Goal: Task Accomplishment & Management: Manage account settings

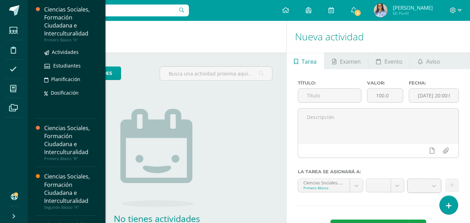
click at [74, 31] on div "Ciencias Sociales, Formación Ciudadana e Interculturalidad" at bounding box center [70, 22] width 53 height 32
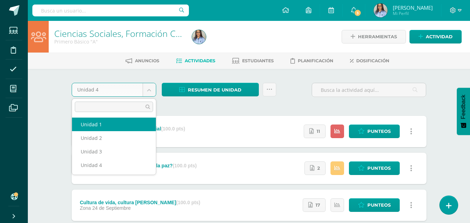
select select "Unidad 1"
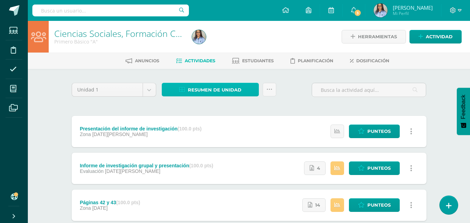
click at [211, 93] on span "Resumen de unidad" at bounding box center [215, 90] width 54 height 13
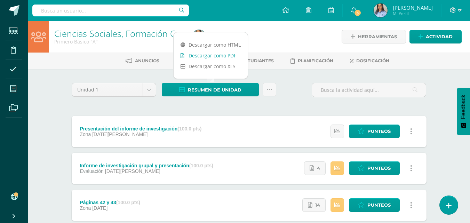
click at [223, 58] on link "Descargar como PDF" at bounding box center [211, 55] width 74 height 11
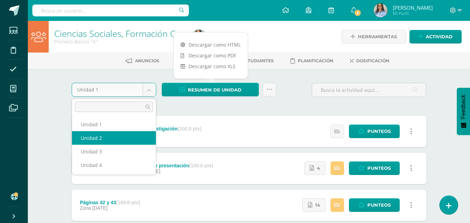
select select "Unidad 2"
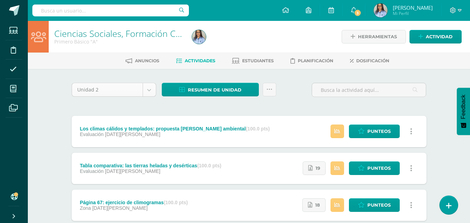
click at [211, 90] on span "Resumen de unidad" at bounding box center [215, 90] width 54 height 13
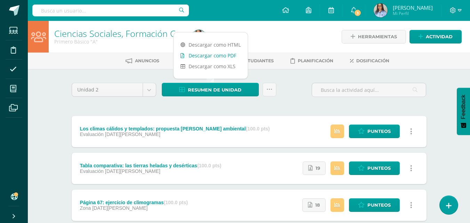
click at [210, 55] on link "Descargar como PDF" at bounding box center [211, 55] width 74 height 11
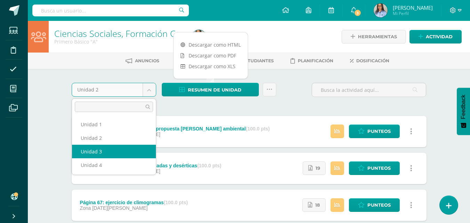
select select "Unidad 3"
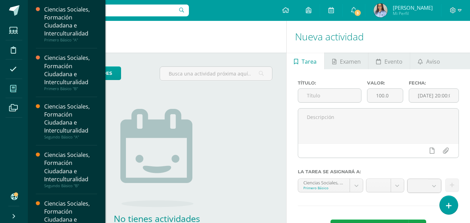
click at [18, 88] on span at bounding box center [14, 89] width 16 height 16
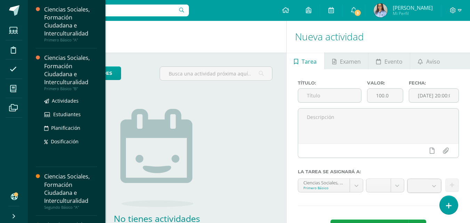
click at [52, 85] on div "Ciencias Sociales, Formación Ciudadana e Interculturalidad" at bounding box center [70, 70] width 53 height 32
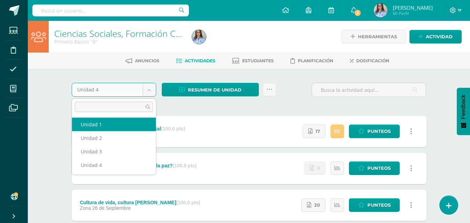
select select "Unidad 1"
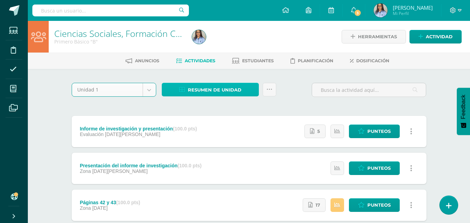
click at [211, 89] on span "Resumen de unidad" at bounding box center [215, 90] width 54 height 13
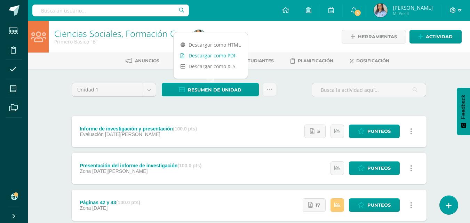
click at [212, 53] on link "Descargar como PDF" at bounding box center [211, 55] width 74 height 11
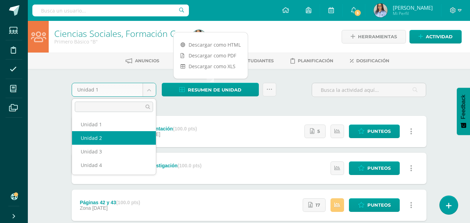
select select "Unidad 2"
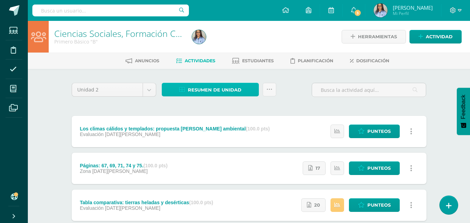
click at [226, 91] on span "Resumen de unidad" at bounding box center [215, 90] width 54 height 13
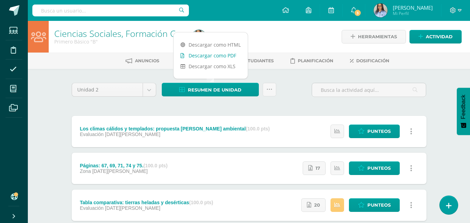
click at [223, 53] on link "Descargar como PDF" at bounding box center [211, 55] width 74 height 11
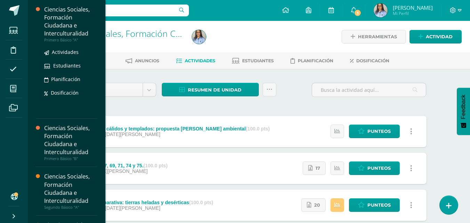
click at [55, 30] on div "Ciencias Sociales, Formación Ciudadana e Interculturalidad" at bounding box center [70, 22] width 53 height 32
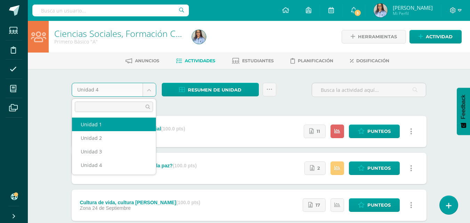
select select "Unidad 1"
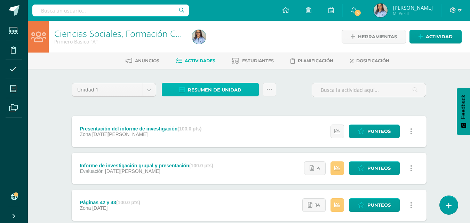
click at [220, 87] on span "Resumen de unidad" at bounding box center [215, 90] width 54 height 13
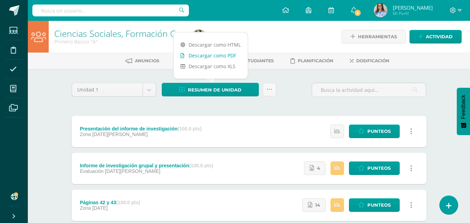
click at [214, 52] on link "Descargar como PDF" at bounding box center [211, 55] width 74 height 11
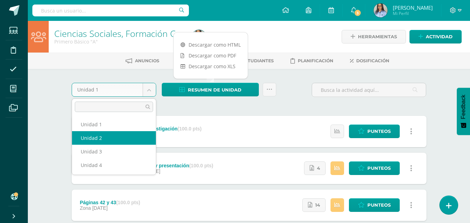
select select "Unidad 2"
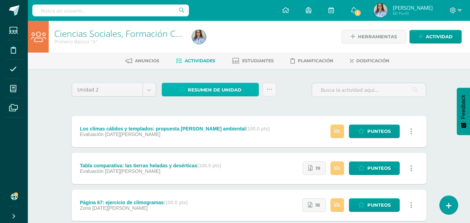
click at [213, 89] on span "Resumen de unidad" at bounding box center [215, 90] width 54 height 13
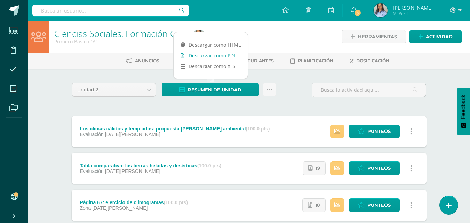
click at [210, 54] on link "Descargar como PDF" at bounding box center [211, 55] width 74 height 11
click at [268, 32] on div at bounding box center [259, 37] width 141 height 32
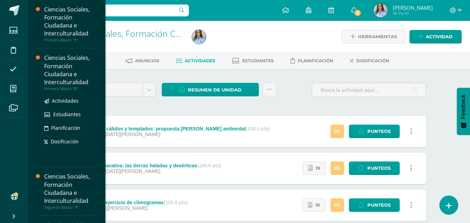
click at [61, 67] on div "Ciencias Sociales, Formación Ciudadana e Interculturalidad" at bounding box center [70, 70] width 53 height 32
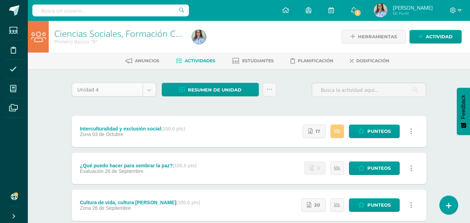
select select "Unidad 1"
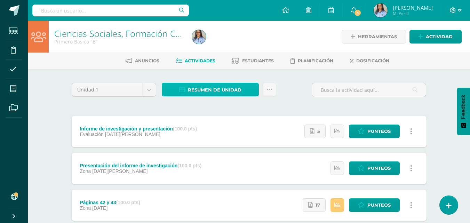
click at [210, 90] on span "Resumen de unidad" at bounding box center [215, 90] width 54 height 13
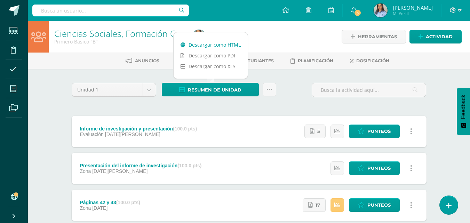
click at [215, 44] on link "Descargar como HTML" at bounding box center [211, 44] width 74 height 11
click at [221, 55] on link "Descargar como PDF" at bounding box center [211, 55] width 74 height 11
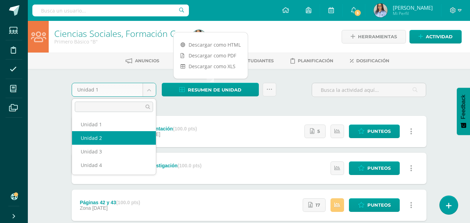
select select "Unidad 2"
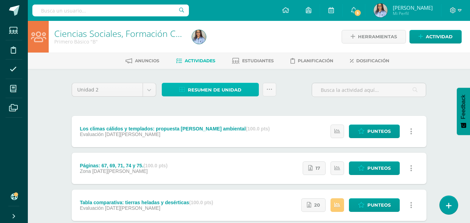
click at [222, 93] on span "Resumen de unidad" at bounding box center [215, 90] width 54 height 13
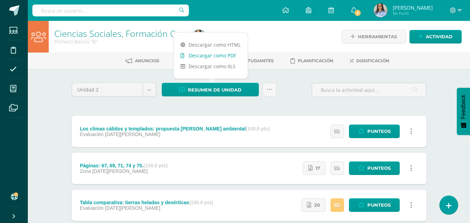
click at [205, 52] on link "Descargar como PDF" at bounding box center [211, 55] width 74 height 11
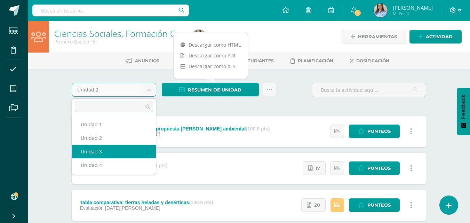
select select "Unidad 3"
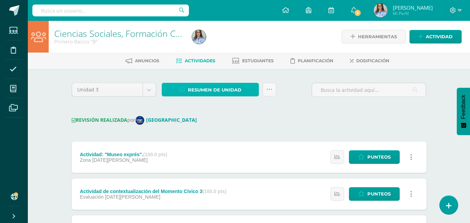
click at [207, 91] on span "Resumen de unidad" at bounding box center [215, 90] width 54 height 13
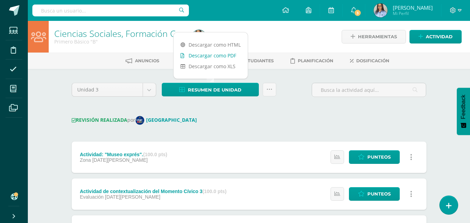
click at [206, 58] on link "Descargar como PDF" at bounding box center [211, 55] width 74 height 11
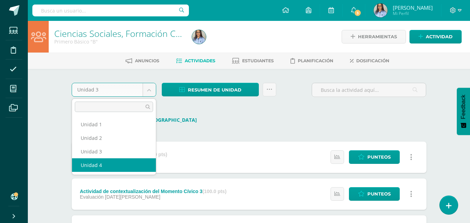
select select "Unidad 4"
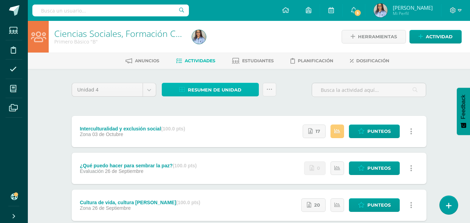
click at [210, 91] on span "Resumen de unidad" at bounding box center [215, 90] width 54 height 13
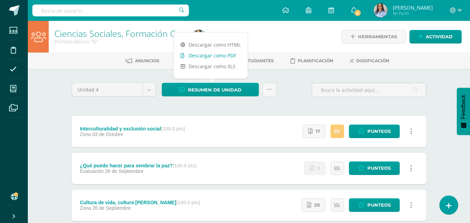
click at [205, 55] on link "Descargar como PDF" at bounding box center [211, 55] width 74 height 11
click at [276, 39] on div at bounding box center [259, 37] width 141 height 32
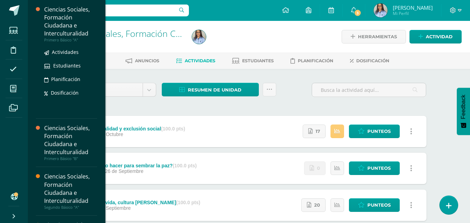
click at [58, 35] on div "Ciencias Sociales, Formación Ciudadana e Interculturalidad" at bounding box center [70, 22] width 53 height 32
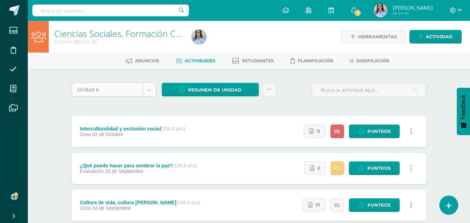
select select "Unidad 3"
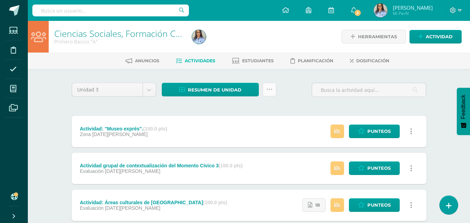
click at [268, 95] on link at bounding box center [270, 90] width 14 height 14
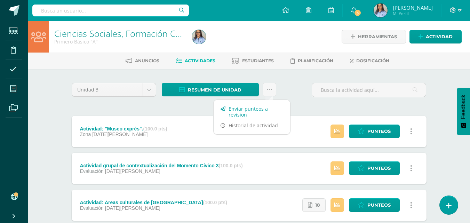
click at [255, 108] on link "Enviar punteos a revision" at bounding box center [252, 111] width 77 height 17
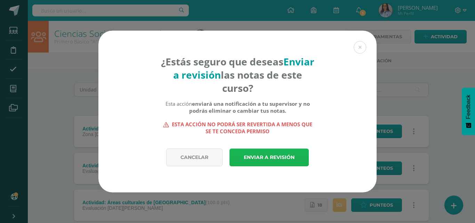
click at [275, 156] on link "Enviar a revisión" at bounding box center [269, 158] width 79 height 18
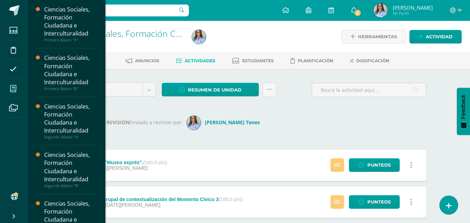
click at [15, 86] on icon at bounding box center [13, 88] width 6 height 7
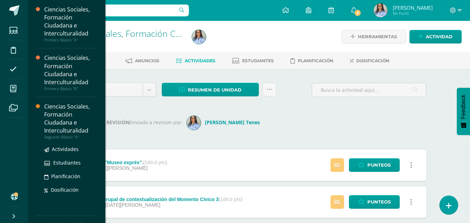
click at [69, 115] on div "Ciencias Sociales, Formación Ciudadana e Interculturalidad" at bounding box center [70, 119] width 53 height 32
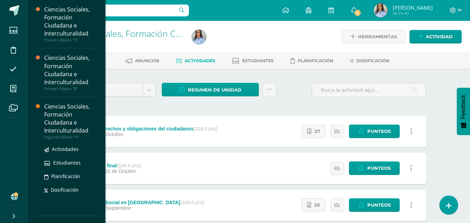
click at [76, 110] on div "Ciencias Sociales, Formación Ciudadana e Interculturalidad" at bounding box center [70, 119] width 53 height 32
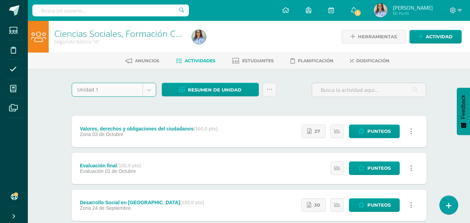
select select "Unidad 1"
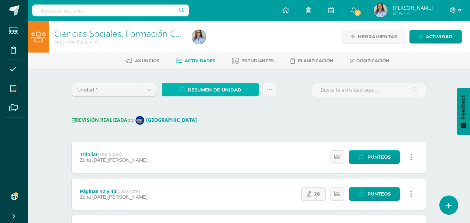
click at [216, 91] on span "Resumen de unidad" at bounding box center [215, 90] width 54 height 13
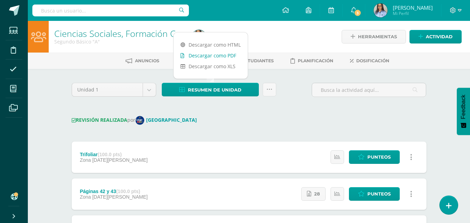
click at [203, 57] on link "Descargar como PDF" at bounding box center [211, 55] width 74 height 11
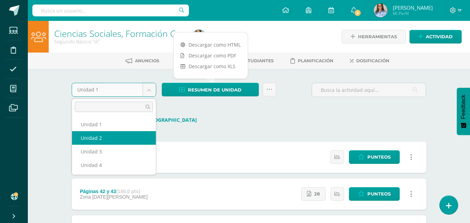
select select "Unidad 2"
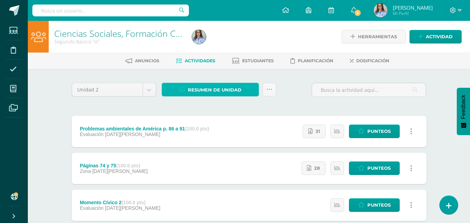
click at [211, 87] on span "Resumen de unidad" at bounding box center [215, 90] width 54 height 13
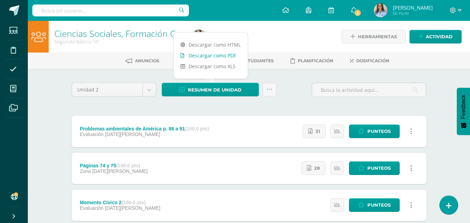
click at [211, 52] on link "Descargar como PDF" at bounding box center [211, 55] width 74 height 11
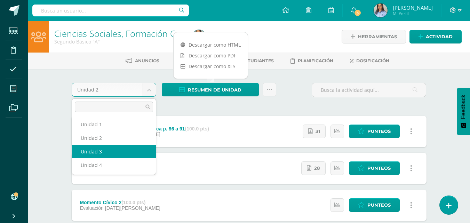
select select "Unidad 3"
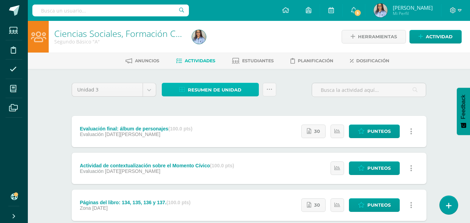
click at [204, 87] on span "Resumen de unidad" at bounding box center [215, 90] width 54 height 13
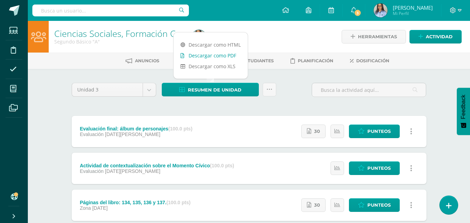
click at [210, 54] on link "Descargar como PDF" at bounding box center [211, 55] width 74 height 11
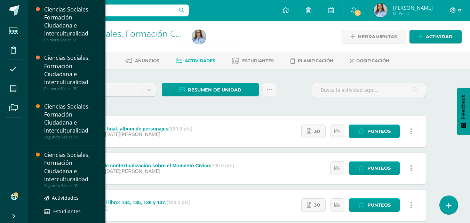
click at [69, 165] on div "Ciencias Sociales, Formación Ciudadana e Interculturalidad" at bounding box center [70, 167] width 53 height 32
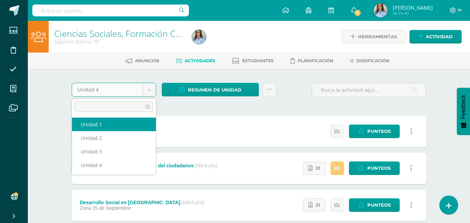
select select "Unidad 1"
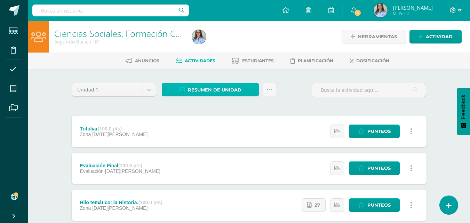
click at [206, 88] on span "Resumen de unidad" at bounding box center [215, 90] width 54 height 13
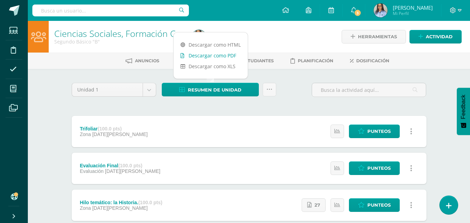
click at [198, 53] on link "Descargar como PDF" at bounding box center [211, 55] width 74 height 11
select select "Unidad 2"
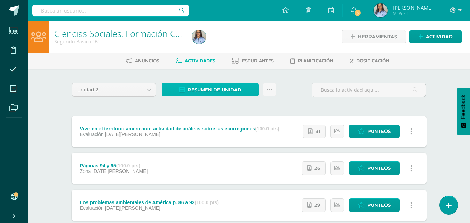
click at [202, 89] on span "Resumen de unidad" at bounding box center [215, 90] width 54 height 13
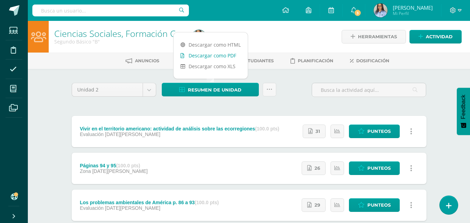
click at [202, 55] on link "Descargar como PDF" at bounding box center [211, 55] width 74 height 11
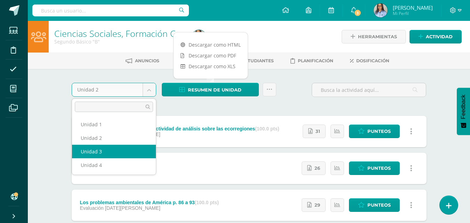
select select "Unidad 3"
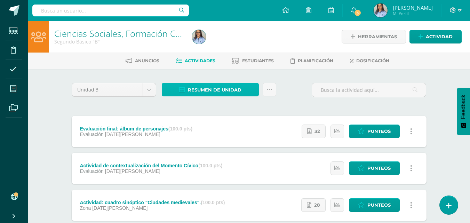
click at [217, 88] on span "Resumen de unidad" at bounding box center [215, 90] width 54 height 13
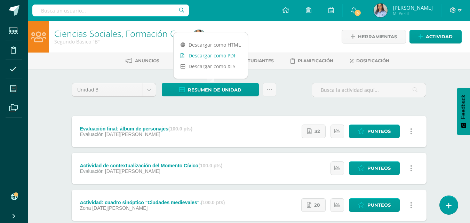
click at [215, 57] on link "Descargar como PDF" at bounding box center [211, 55] width 74 height 11
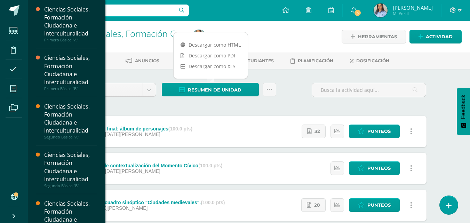
click at [64, 204] on div "Ciencias Sociales, Formación Ciudadana e Interculturalidad" at bounding box center [70, 216] width 53 height 32
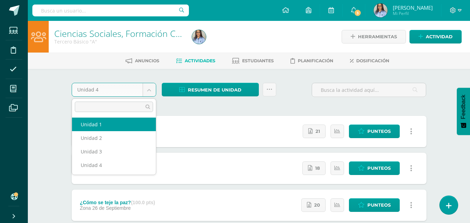
select select "Unidad 1"
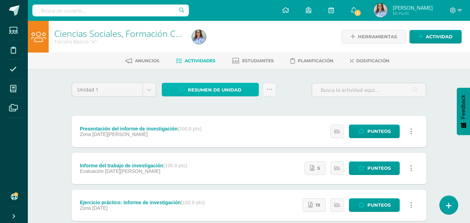
click at [199, 90] on span "Resumen de unidad" at bounding box center [215, 90] width 54 height 13
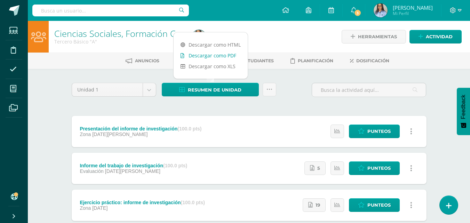
click at [204, 55] on link "Descargar como PDF" at bounding box center [211, 55] width 74 height 11
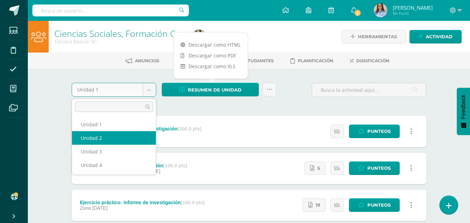
select select "Unidad 2"
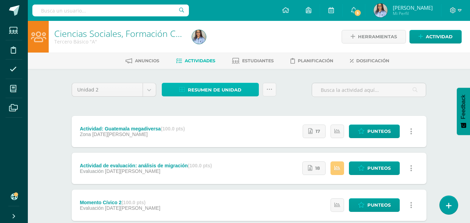
click at [204, 86] on span "Resumen de unidad" at bounding box center [215, 90] width 54 height 13
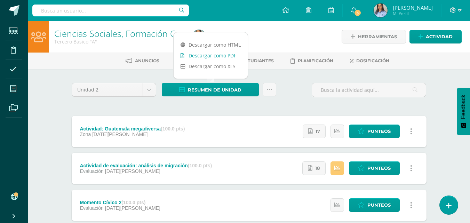
click at [205, 58] on link "Descargar como PDF" at bounding box center [211, 55] width 74 height 11
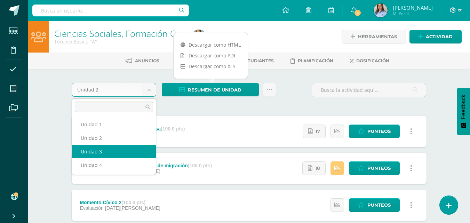
select select "Unidad 3"
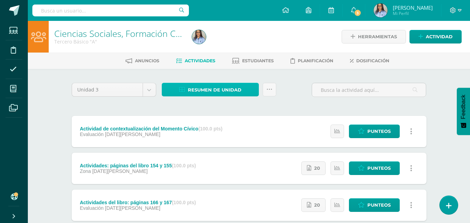
click at [218, 90] on span "Resumen de unidad" at bounding box center [215, 90] width 54 height 13
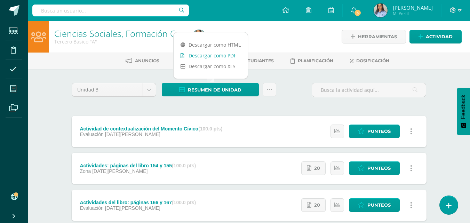
click at [207, 53] on link "Descargar como PDF" at bounding box center [211, 55] width 74 height 11
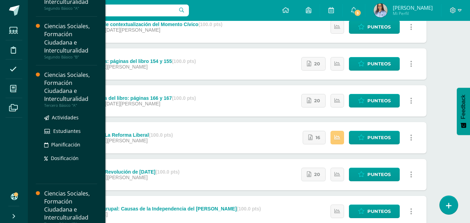
scroll to position [138, 0]
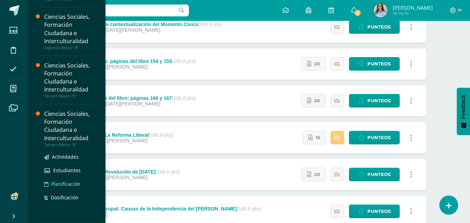
click at [67, 183] on ul "Actividades Estudiantes Planificación Dosificación" at bounding box center [70, 177] width 53 height 49
click at [65, 130] on div "Ciencias Sociales, Formación Ciudadana e Interculturalidad" at bounding box center [70, 126] width 53 height 32
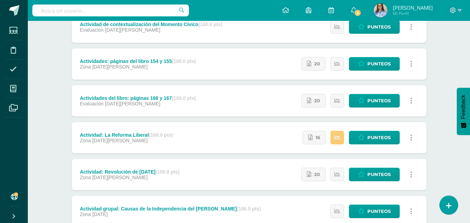
scroll to position [68, 0]
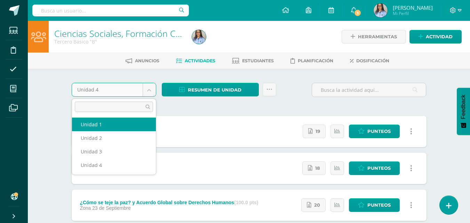
select select "Unidad 1"
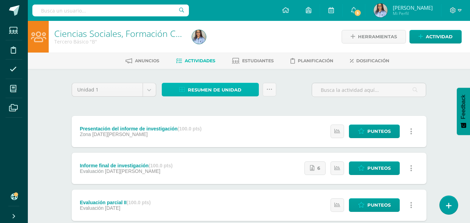
click at [201, 89] on span "Resumen de unidad" at bounding box center [215, 90] width 54 height 13
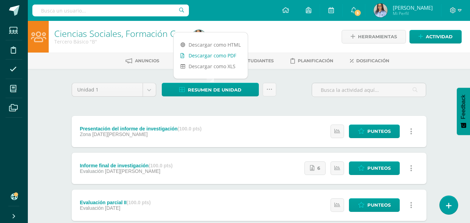
click at [206, 52] on link "Descargar como PDF" at bounding box center [211, 55] width 74 height 11
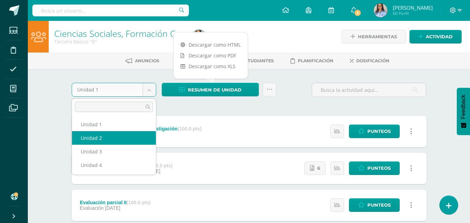
select select "Unidad 2"
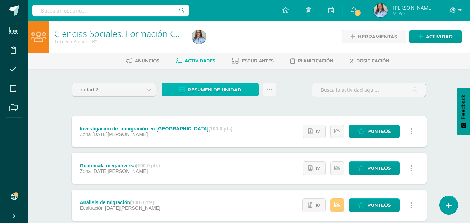
click at [210, 89] on span "Resumen de unidad" at bounding box center [215, 90] width 54 height 13
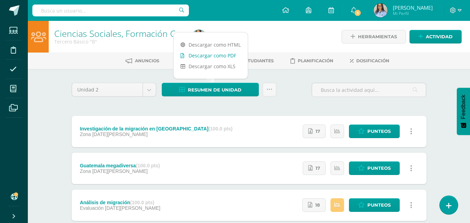
click at [209, 57] on link "Descargar como PDF" at bounding box center [211, 55] width 74 height 11
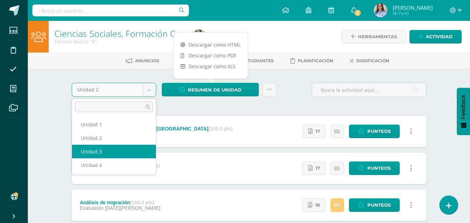
select select "Unidad 3"
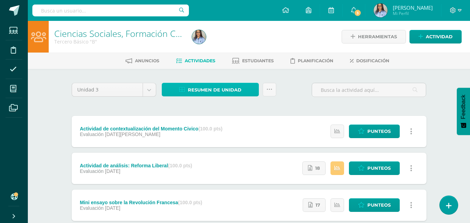
click at [207, 88] on span "Resumen de unidad" at bounding box center [215, 90] width 54 height 13
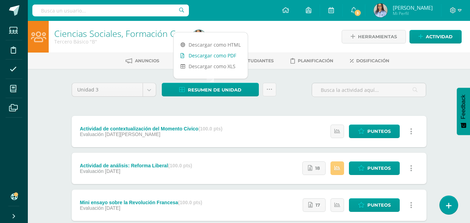
click at [208, 56] on link "Descargar como PDF" at bounding box center [211, 55] width 74 height 11
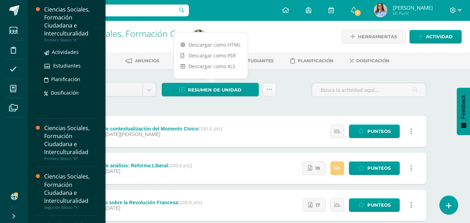
click at [65, 29] on div "Ciencias Sociales, Formación Ciudadana e Interculturalidad" at bounding box center [70, 22] width 53 height 32
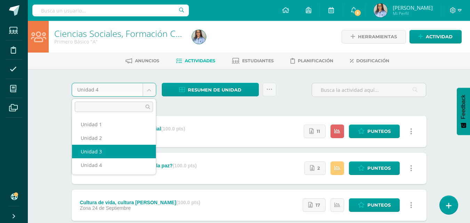
select select "Unidad 3"
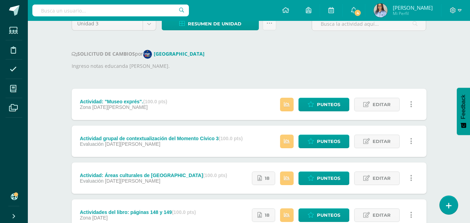
scroll to position [70, 0]
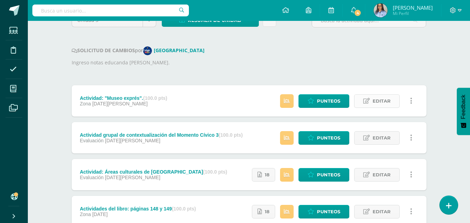
click at [373, 104] on span "Editar" at bounding box center [382, 101] width 18 height 13
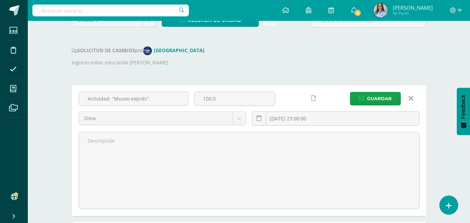
click at [410, 99] on icon at bounding box center [411, 99] width 5 height 8
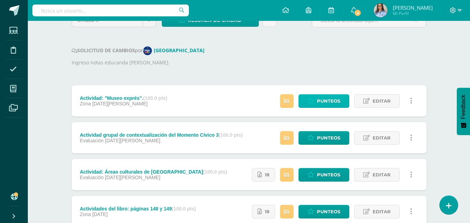
click at [318, 103] on span "Punteos" at bounding box center [328, 101] width 23 height 13
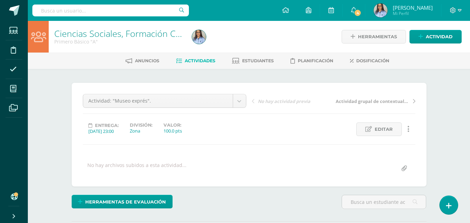
click at [92, 33] on link "Ciencias Sociales, Formación Ciudadana e Interculturalidad" at bounding box center [170, 33] width 233 height 12
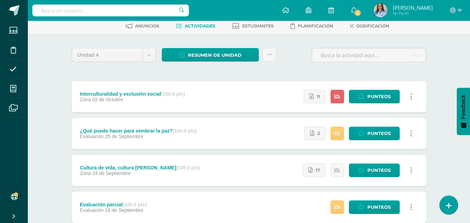
scroll to position [30, 0]
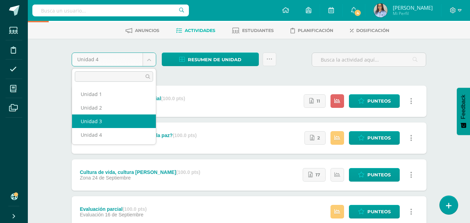
select select "Unidad 3"
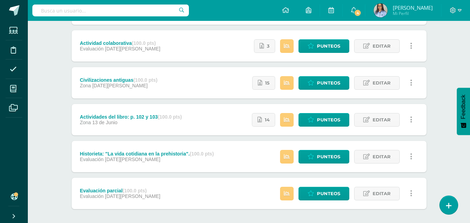
scroll to position [415, 0]
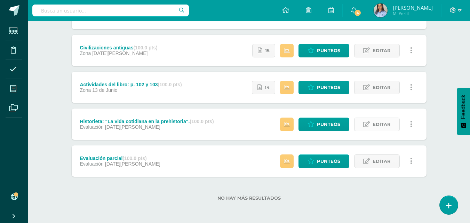
click at [380, 127] on span "Editar" at bounding box center [382, 124] width 18 height 13
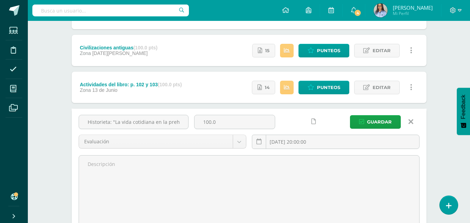
click at [410, 122] on icon at bounding box center [411, 122] width 5 height 8
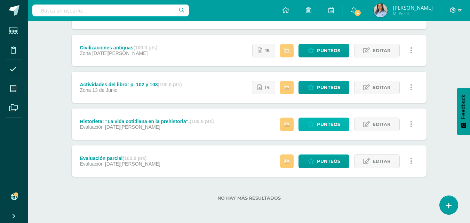
click at [311, 123] on icon at bounding box center [311, 124] width 7 height 6
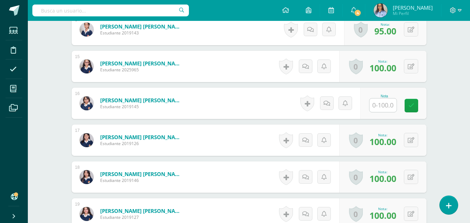
scroll to position [738, 0]
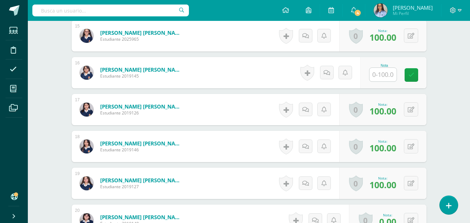
click at [389, 77] on input "text" at bounding box center [383, 75] width 27 height 14
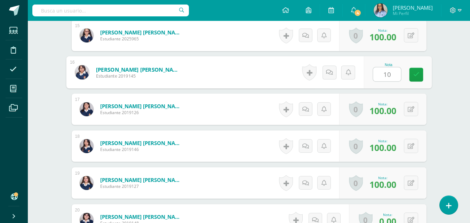
type input "100"
click at [420, 76] on link at bounding box center [416, 75] width 14 height 14
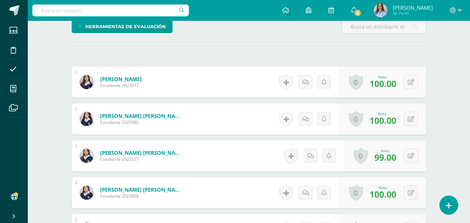
scroll to position [0, 0]
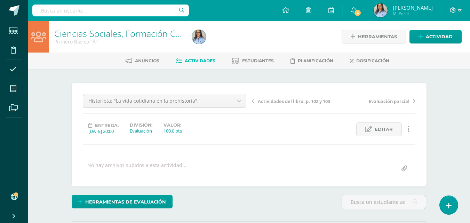
click at [113, 37] on link "Ciencias Sociales, Formación Ciudadana e Interculturalidad" at bounding box center [170, 33] width 233 height 12
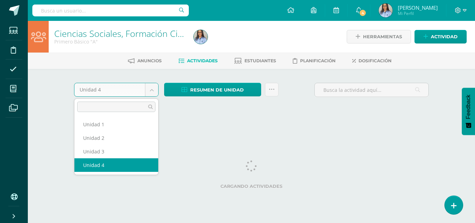
click at [149, 90] on body "Estudiantes Disciplina Asistencia Mis cursos Archivos Soporte Ayuda Reportar un…" at bounding box center [237, 65] width 475 height 130
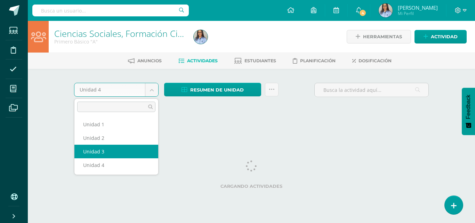
select select "Unidad 3"
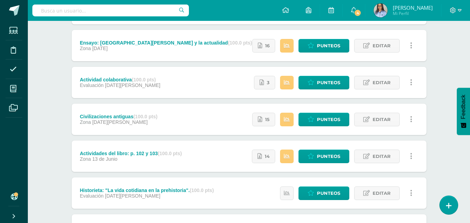
scroll to position [348, 0]
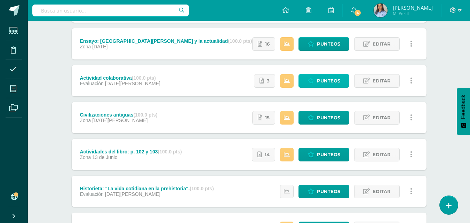
click at [326, 82] on span "Punteos" at bounding box center [328, 80] width 23 height 13
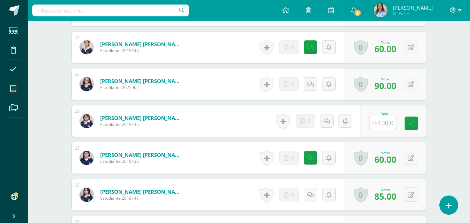
scroll to position [697, 0]
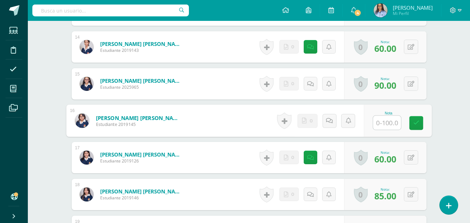
click at [379, 121] on input "text" at bounding box center [387, 123] width 28 height 14
type input "100"
click at [413, 121] on icon at bounding box center [416, 123] width 6 height 6
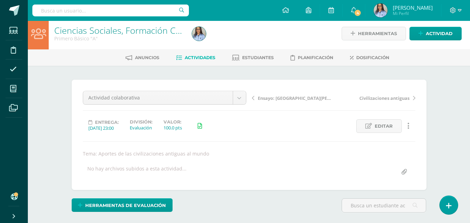
scroll to position [0, 0]
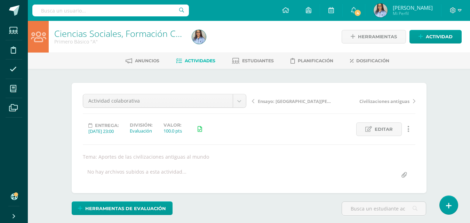
click at [85, 32] on link "Ciencias Sociales, Formación Ciudadana e Interculturalidad" at bounding box center [170, 33] width 233 height 12
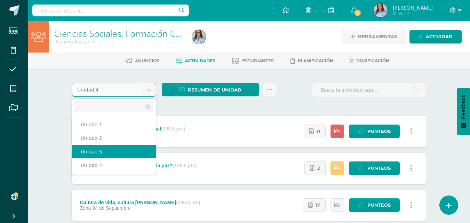
select select "Unidad 3"
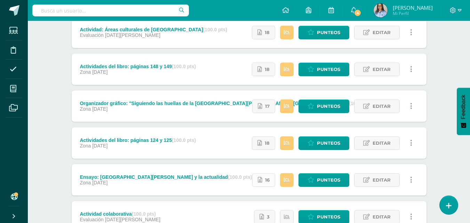
scroll to position [200, 0]
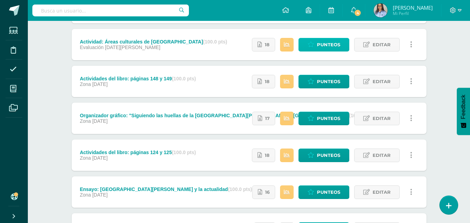
click at [346, 47] on link "Punteos" at bounding box center [324, 45] width 51 height 14
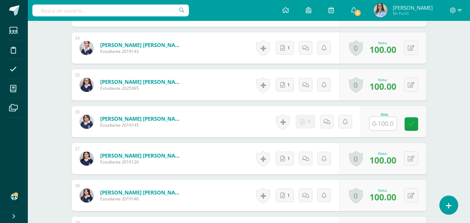
scroll to position [703, 0]
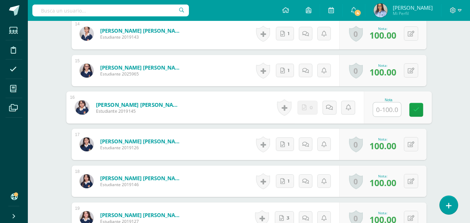
click at [379, 112] on input "text" at bounding box center [387, 110] width 28 height 14
type input "90"
click at [424, 110] on div "Nota 90" at bounding box center [398, 107] width 68 height 32
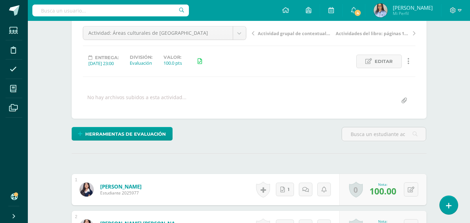
scroll to position [0, 0]
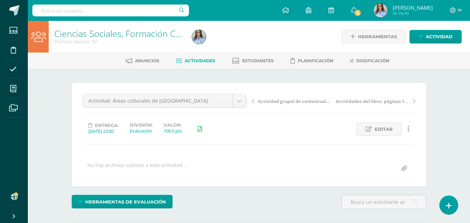
click at [108, 36] on link "Ciencias Sociales, Formación Ciudadana e Interculturalidad" at bounding box center [170, 33] width 233 height 12
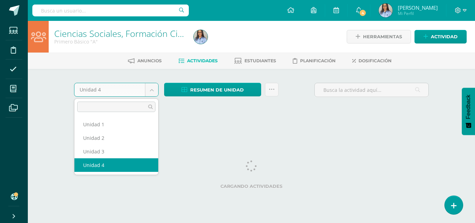
click at [152, 92] on body "Estudiantes Disciplina Asistencia Mis cursos Archivos Soporte Ayuda Reportar un…" at bounding box center [237, 65] width 475 height 130
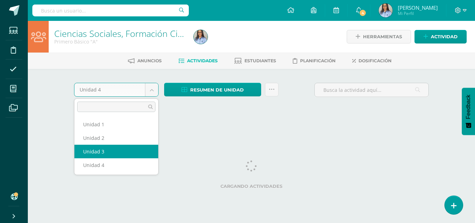
select select "Unidad 3"
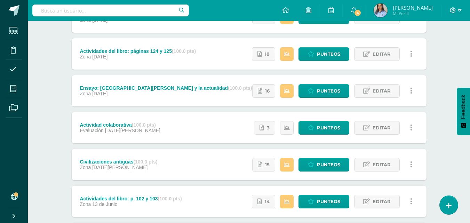
scroll to position [313, 0]
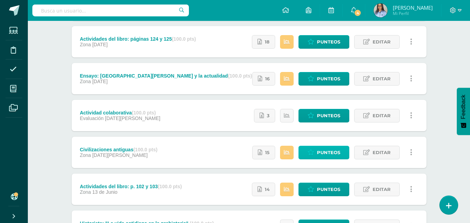
click at [326, 150] on span "Punteos" at bounding box center [328, 152] width 23 height 13
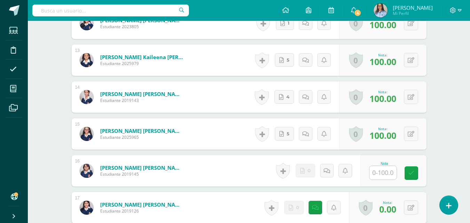
scroll to position [710, 0]
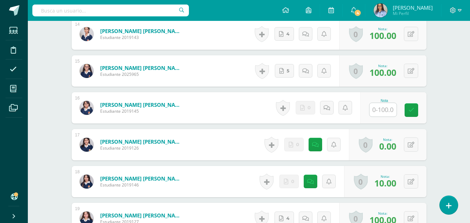
click at [385, 112] on input "text" at bounding box center [383, 110] width 27 height 14
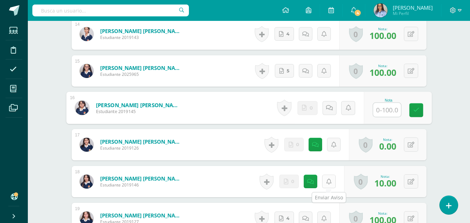
scroll to position [710, 0]
type input "100"
click at [414, 109] on icon at bounding box center [416, 110] width 6 height 6
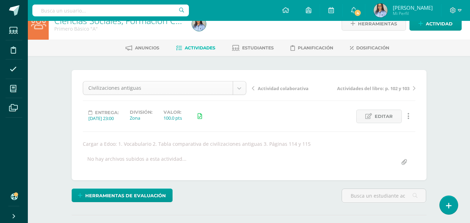
scroll to position [0, 0]
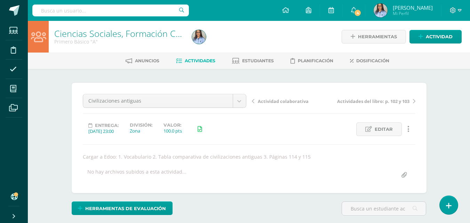
click at [115, 36] on link "Ciencias Sociales, Formación Ciudadana e Interculturalidad" at bounding box center [170, 33] width 233 height 12
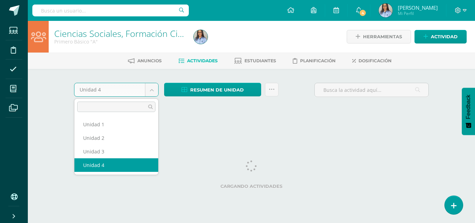
click at [153, 89] on body "Estudiantes Disciplina Asistencia Mis cursos Archivos Soporte Ayuda Reportar un…" at bounding box center [237, 65] width 475 height 130
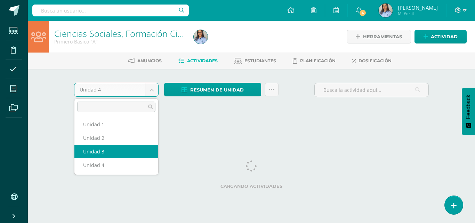
select select "Unidad 3"
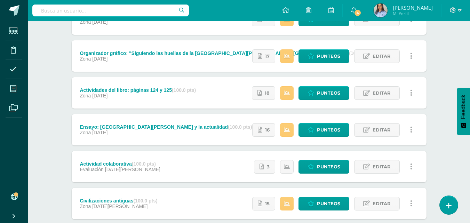
scroll to position [278, 0]
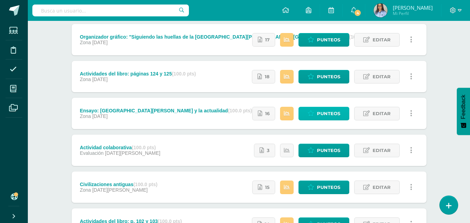
click at [324, 115] on span "Punteos" at bounding box center [328, 113] width 23 height 13
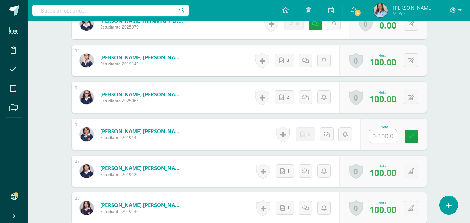
scroll to position [704, 0]
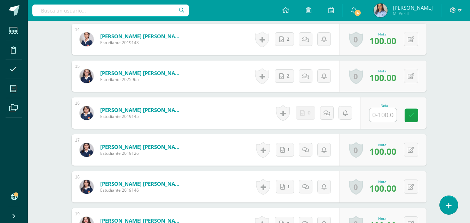
click at [382, 119] on input "text" at bounding box center [383, 115] width 27 height 14
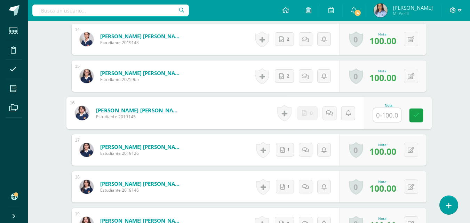
scroll to position [705, 0]
click at [381, 112] on input "text" at bounding box center [387, 115] width 28 height 14
type input "90"
click at [415, 115] on icon at bounding box center [416, 115] width 6 height 6
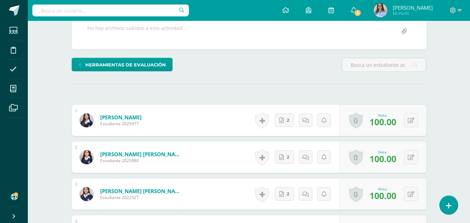
scroll to position [0, 0]
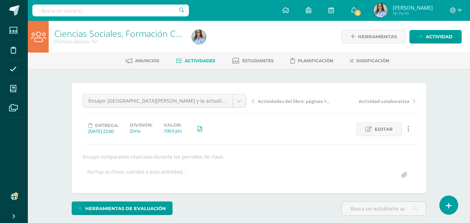
click at [97, 33] on link "Ciencias Sociales, Formación Ciudadana e Interculturalidad" at bounding box center [170, 33] width 233 height 12
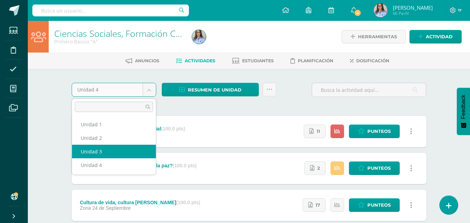
select select "Unidad 3"
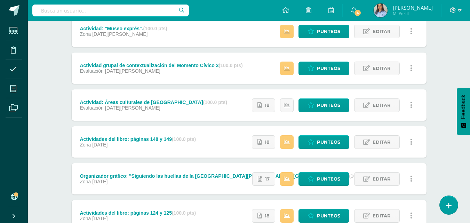
scroll to position [174, 0]
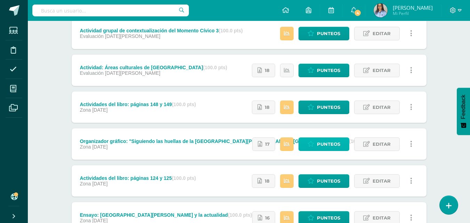
click at [313, 140] on link "Punteos" at bounding box center [324, 144] width 51 height 14
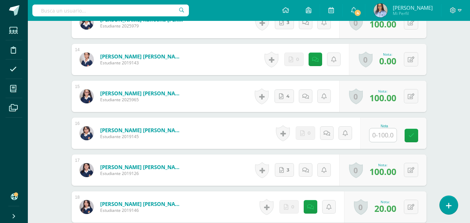
scroll to position [661, 0]
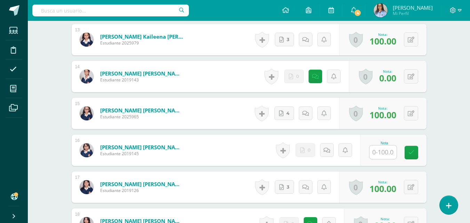
click at [383, 157] on input "text" at bounding box center [383, 152] width 27 height 14
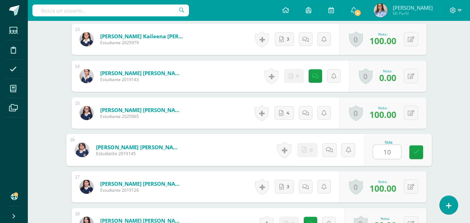
type input "100"
click at [410, 156] on link at bounding box center [416, 152] width 14 height 14
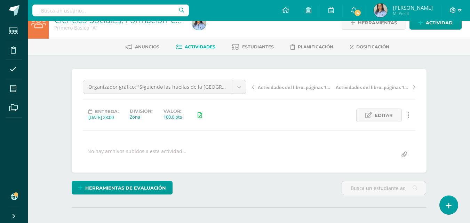
scroll to position [0, 0]
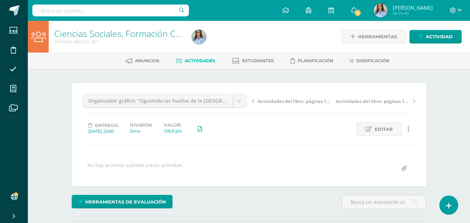
click at [90, 36] on link "Ciencias Sociales, Formación Ciudadana e Interculturalidad" at bounding box center [170, 33] width 233 height 12
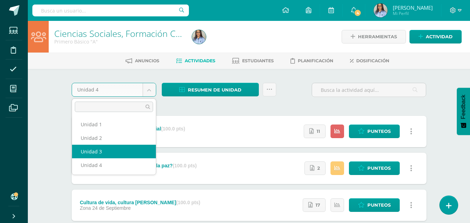
select select "Unidad 3"
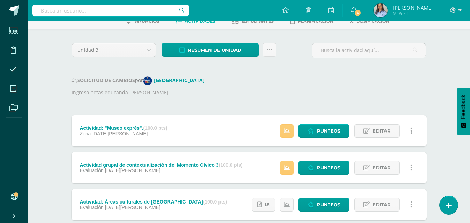
scroll to position [35, 0]
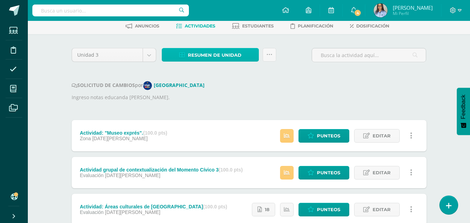
click at [212, 56] on span "Resumen de unidad" at bounding box center [215, 55] width 54 height 13
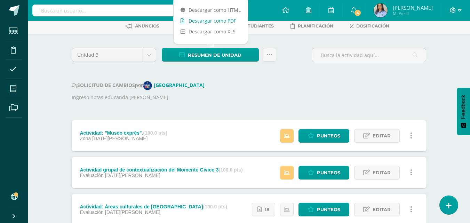
click at [203, 21] on link "Descargar como PDF" at bounding box center [211, 20] width 74 height 11
select select "Unidad 4"
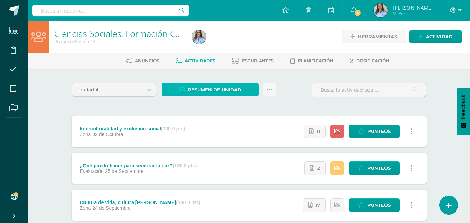
click at [205, 89] on span "Resumen de unidad" at bounding box center [215, 90] width 54 height 13
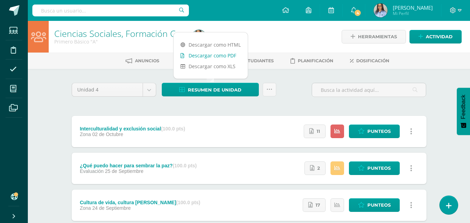
click at [210, 58] on link "Descargar como PDF" at bounding box center [211, 55] width 74 height 11
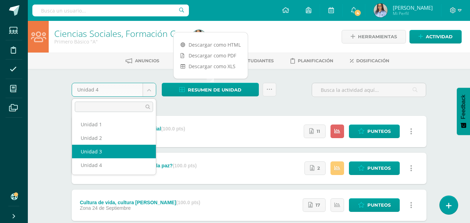
select select "Unidad 3"
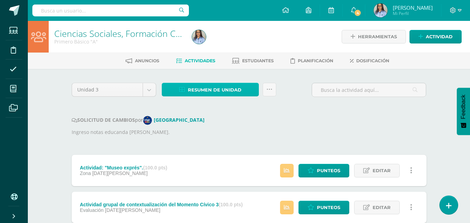
click at [203, 90] on span "Resumen de unidad" at bounding box center [215, 90] width 54 height 13
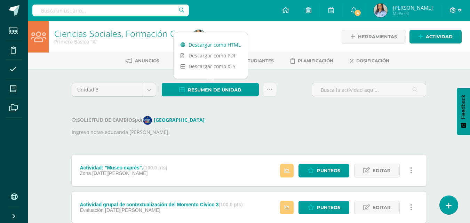
click at [212, 42] on link "Descargar como HTML" at bounding box center [211, 44] width 74 height 11
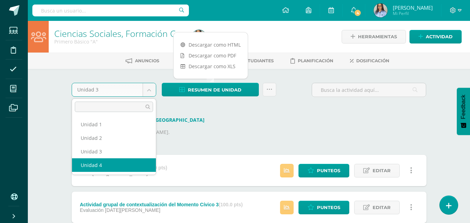
select select "Unidad 4"
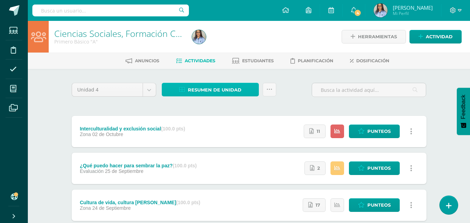
click at [221, 88] on span "Resumen de unidad" at bounding box center [215, 90] width 54 height 13
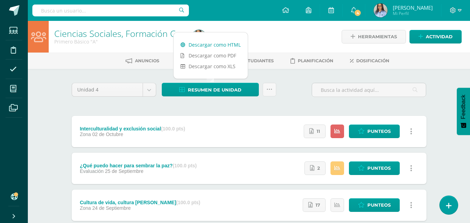
click at [210, 42] on link "Descargar como HTML" at bounding box center [211, 44] width 74 height 11
click at [261, 19] on div "Configuración Cerrar sesión [PERSON_NAME] Mi Perfil 4 4 Avisos 345 avisos sin l…" at bounding box center [249, 10] width 442 height 21
